Goal: Task Accomplishment & Management: Complete application form

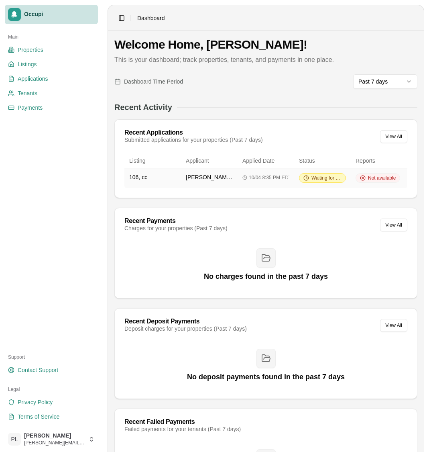
click at [197, 172] on td "PAUL Tenant106" at bounding box center [209, 178] width 57 height 20
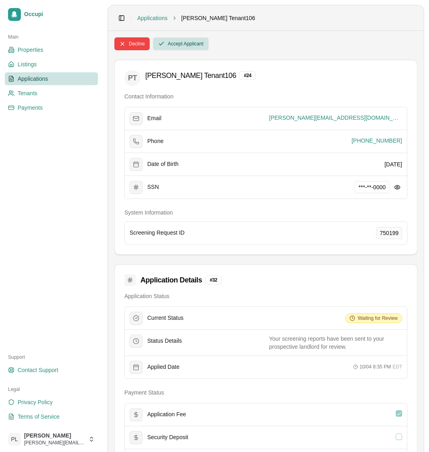
click at [187, 47] on button "Accept Applicant" at bounding box center [181, 43] width 56 height 13
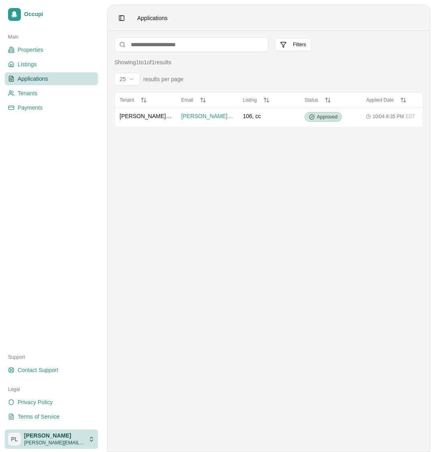
click at [58, 440] on html "Occupi Main Properties Listings Applications Tenants Payments Support Contact S…" at bounding box center [217, 226] width 435 height 452
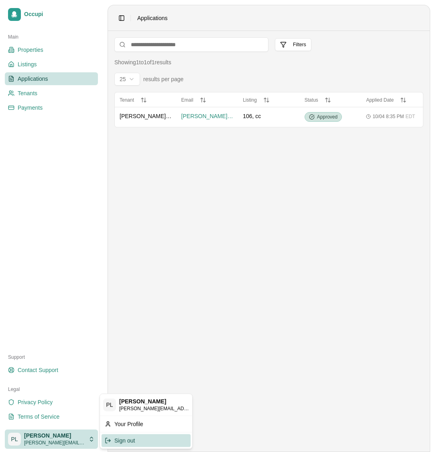
click at [118, 438] on div "Sign out" at bounding box center [146, 440] width 89 height 13
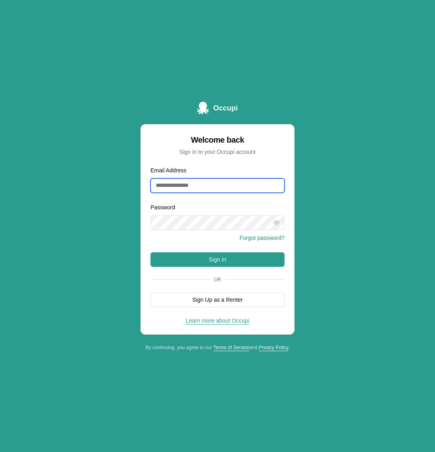
click at [223, 183] on input "Email Address" at bounding box center [218, 185] width 134 height 14
type input "**********"
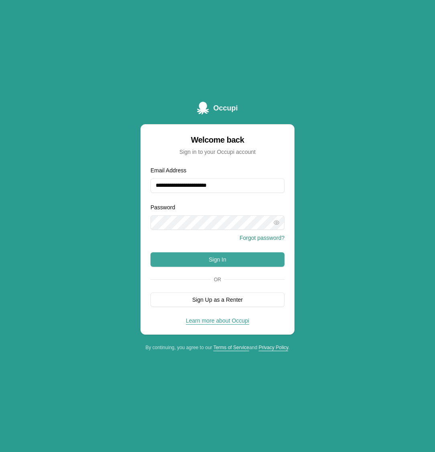
click at [233, 261] on button "Sign In" at bounding box center [218, 259] width 134 height 14
